Goal: Task Accomplishment & Management: Use online tool/utility

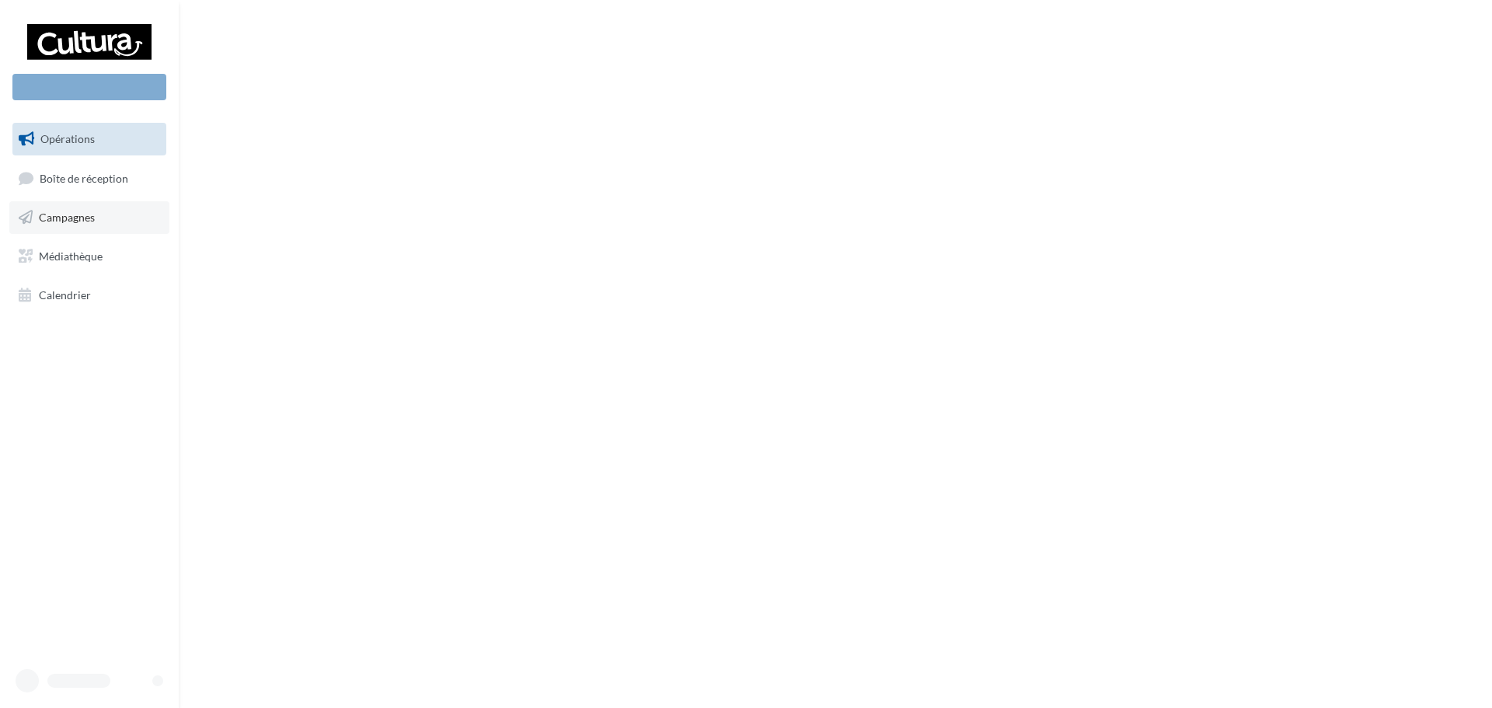
click at [82, 222] on span "Campagnes" at bounding box center [67, 217] width 56 height 13
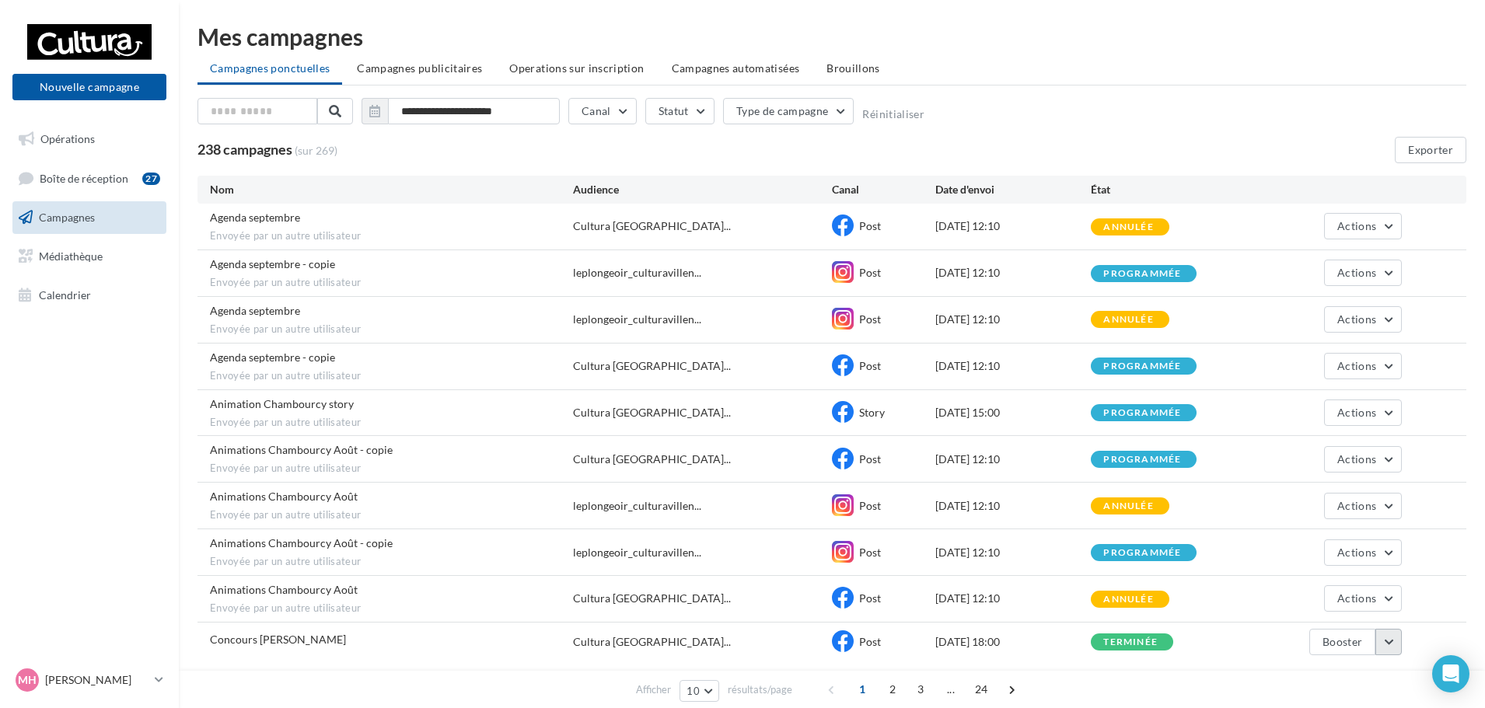
click at [1400, 641] on button "button" at bounding box center [1388, 642] width 26 height 26
click at [1300, 495] on button "Voir les résultats" at bounding box center [1323, 484] width 155 height 40
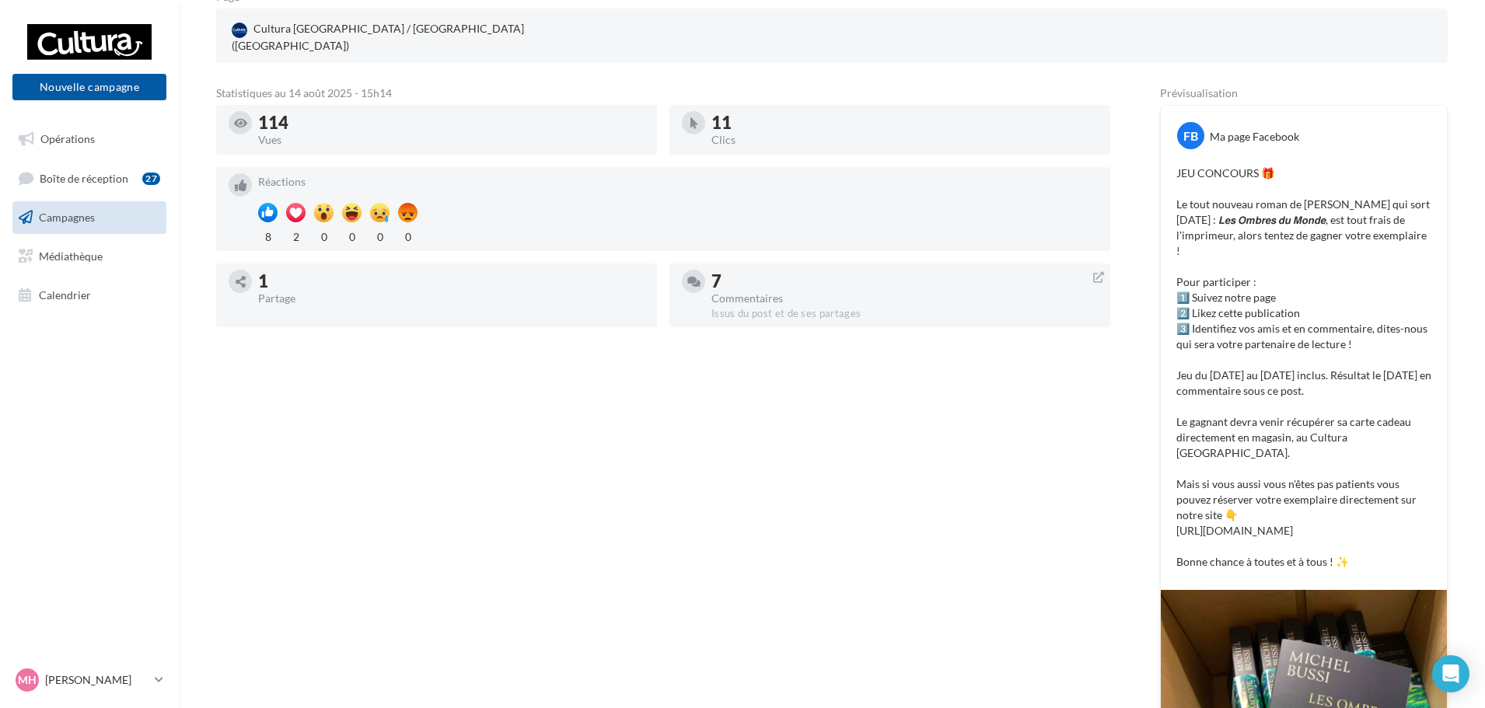
scroll to position [78, 0]
